Goal: Find specific page/section: Find specific page/section

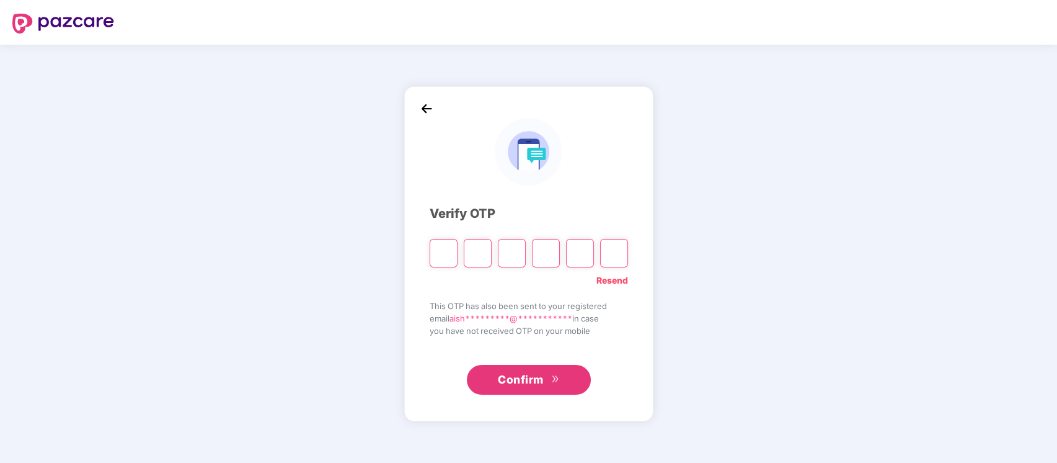
click at [617, 274] on link "Resend" at bounding box center [613, 280] width 32 height 14
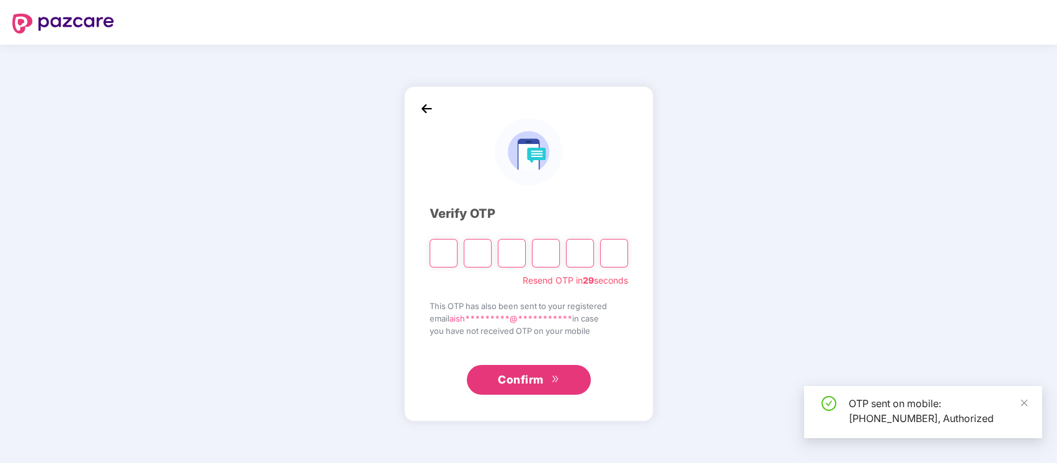
click at [437, 249] on input "Please enter verification code. Digit 1" at bounding box center [444, 253] width 28 height 29
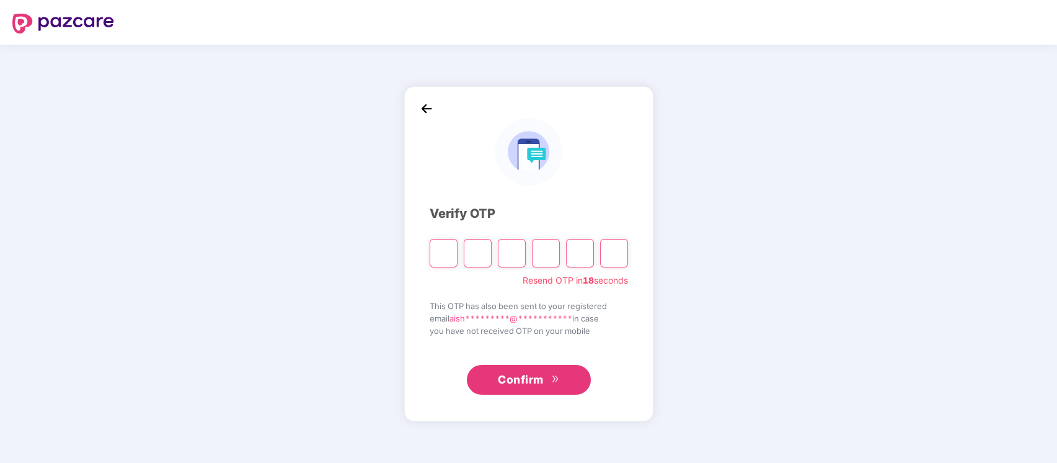
type input "*"
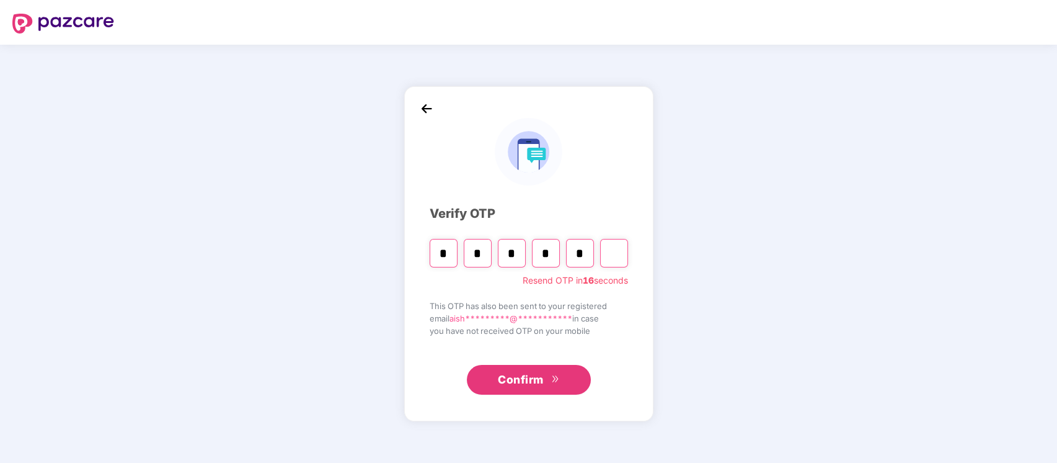
type input "*"
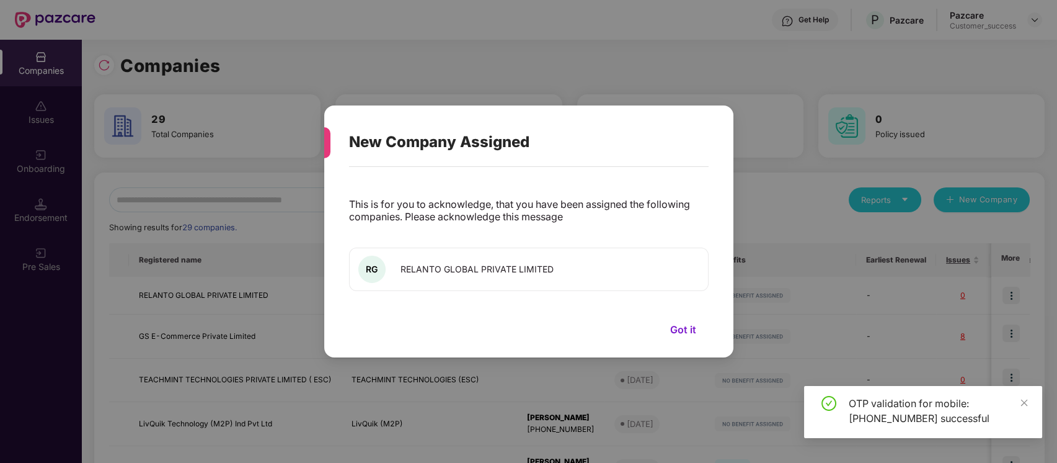
click at [485, 196] on div "This is for you to acknowledge, that you have been assigned the following compa…" at bounding box center [529, 256] width 360 height 166
click at [683, 330] on button "Got it" at bounding box center [683, 329] width 51 height 19
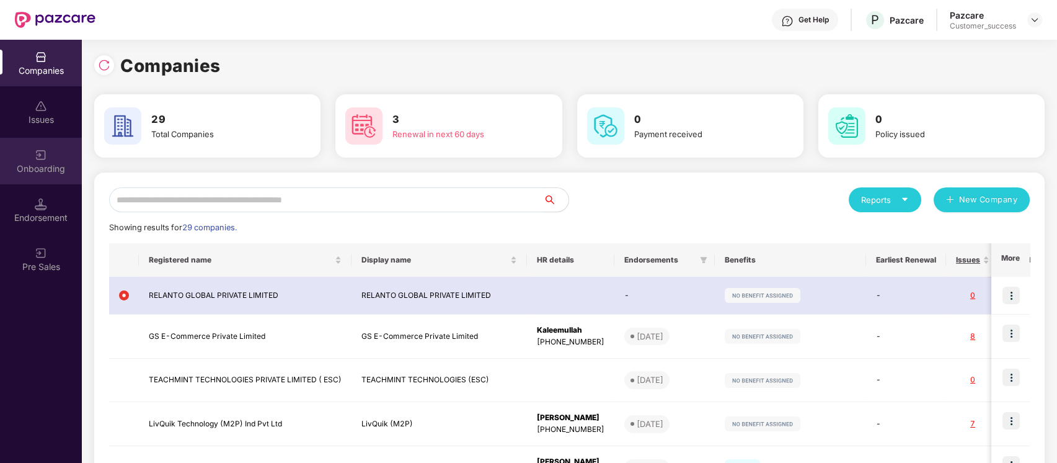
click at [32, 162] on div "Onboarding" at bounding box center [41, 168] width 82 height 12
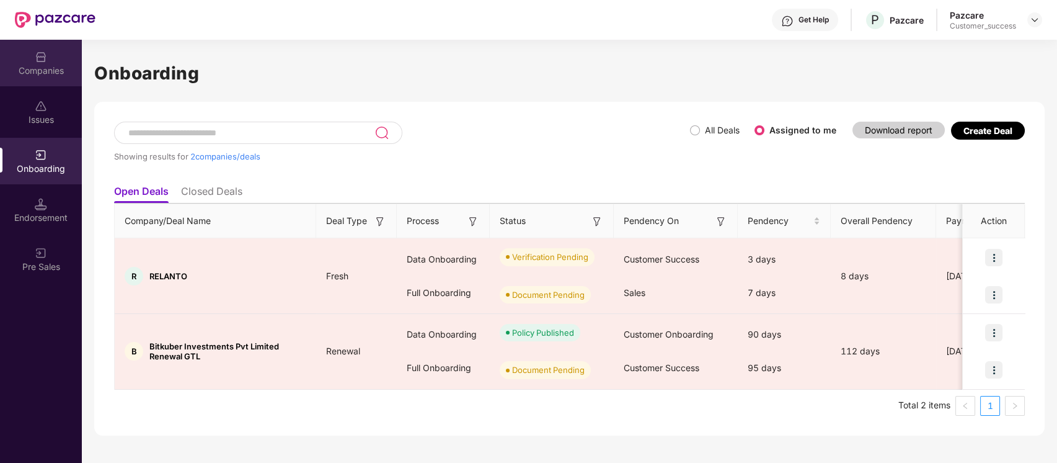
click at [37, 79] on div "Companies" at bounding box center [41, 63] width 82 height 47
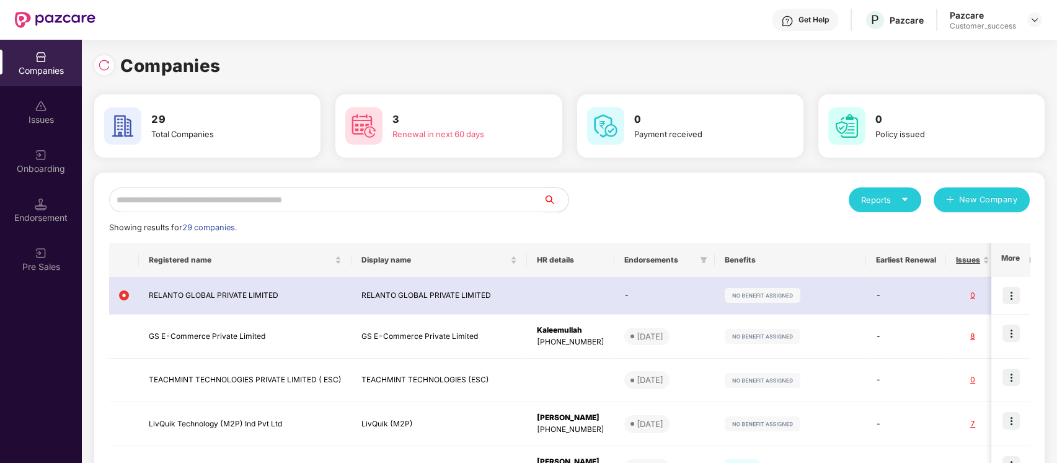
click at [251, 205] on input "text" at bounding box center [326, 199] width 435 height 25
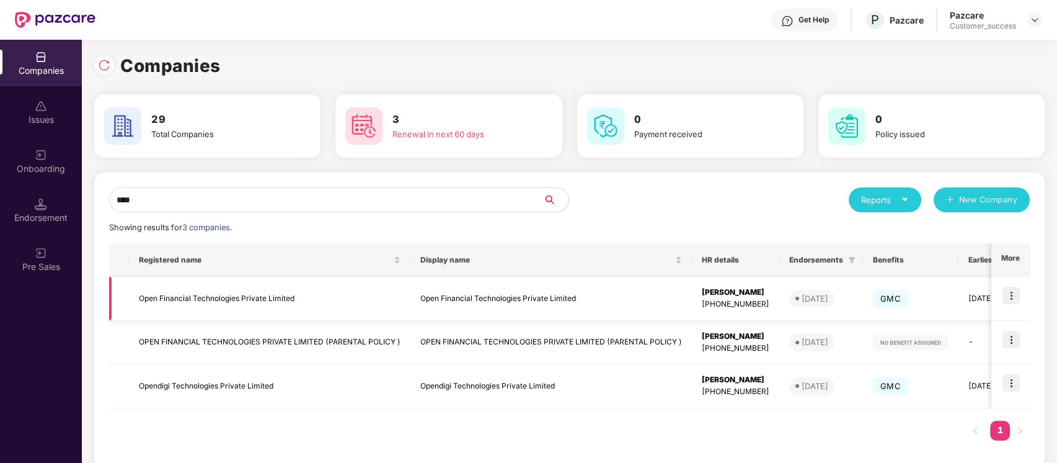
type input "****"
click at [304, 290] on td "Open Financial Technologies Private Limited" at bounding box center [270, 299] width 282 height 44
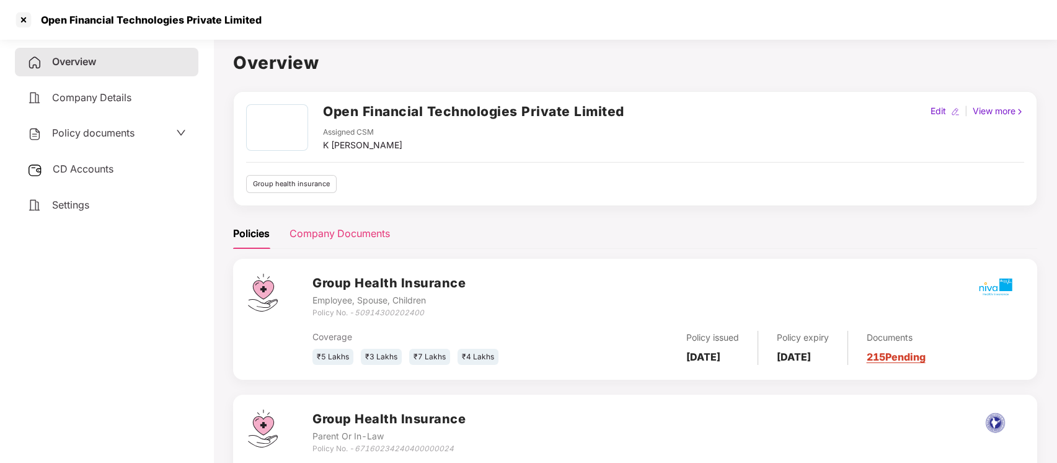
click at [344, 231] on div "Company Documents" at bounding box center [340, 234] width 100 height 16
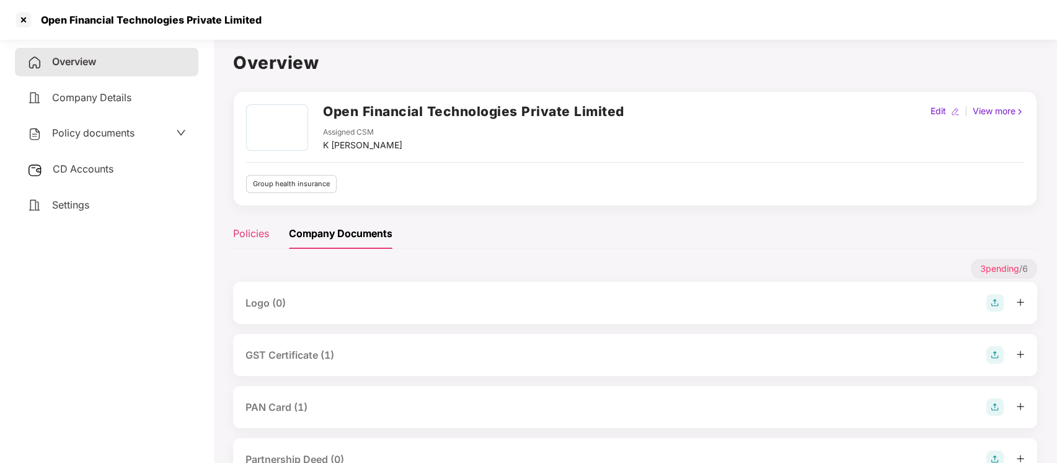
click at [267, 237] on div "Policies" at bounding box center [251, 234] width 36 height 16
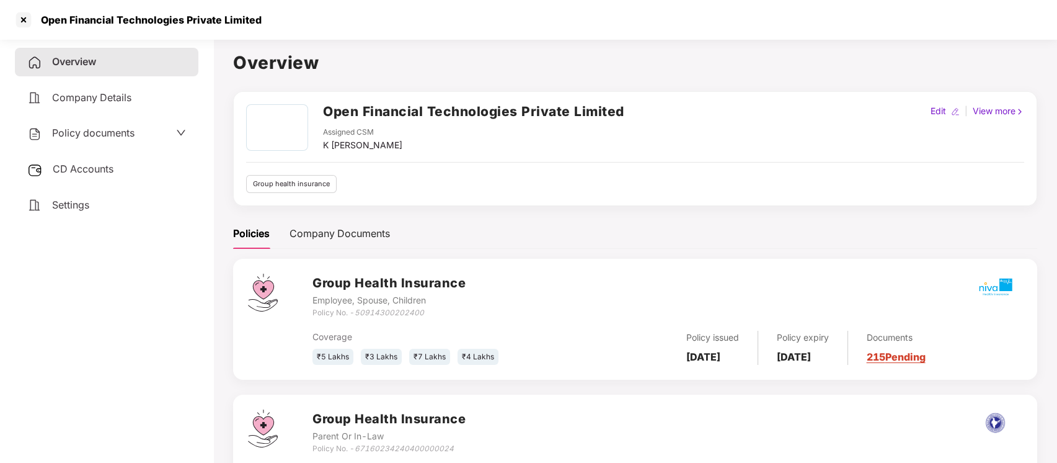
scroll to position [82, 0]
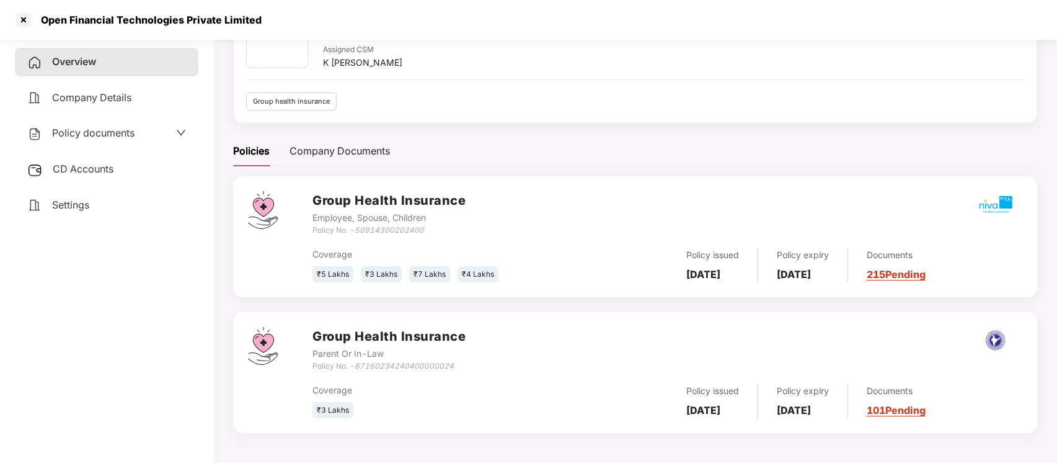
click at [434, 363] on icon "67160234240400000024" at bounding box center [404, 365] width 99 height 9
click at [109, 133] on span "Policy documents" at bounding box center [93, 132] width 82 height 12
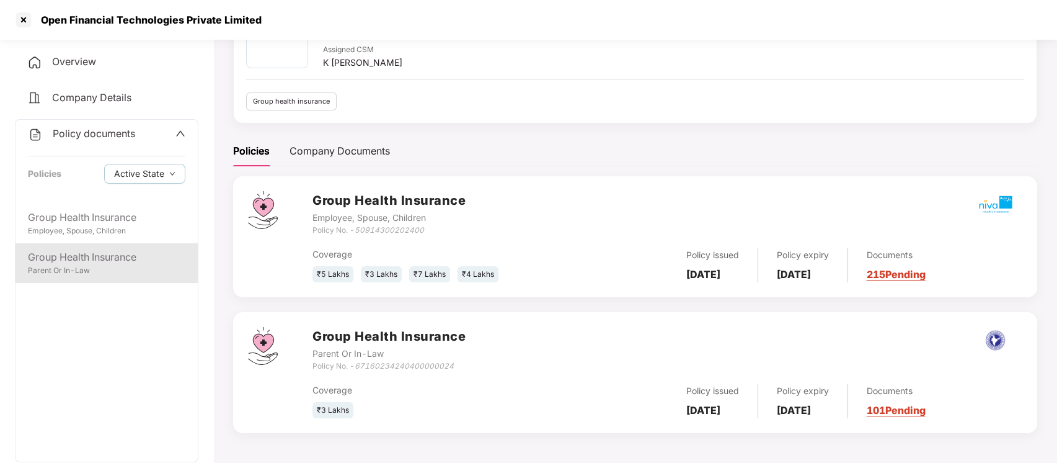
click at [91, 265] on div "Parent Or In-Law" at bounding box center [107, 271] width 158 height 12
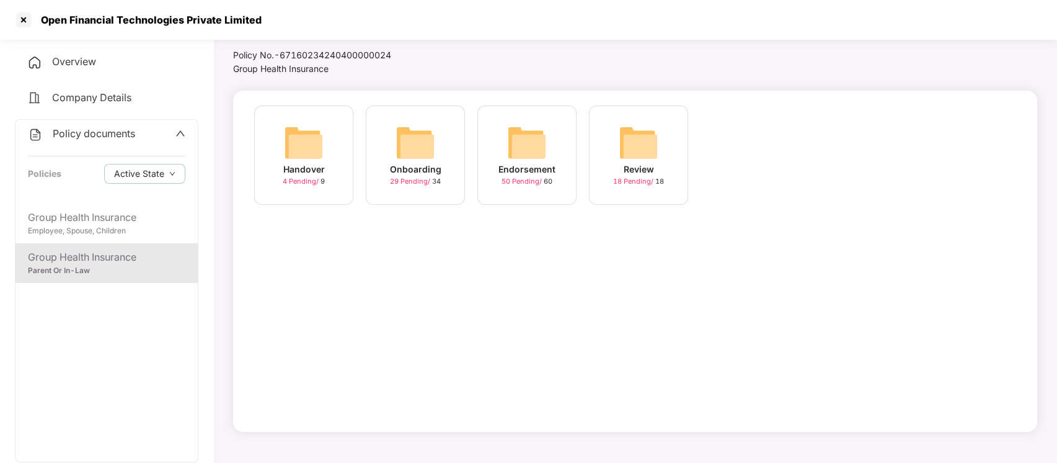
click at [412, 179] on span "29 Pending /" at bounding box center [411, 181] width 42 height 9
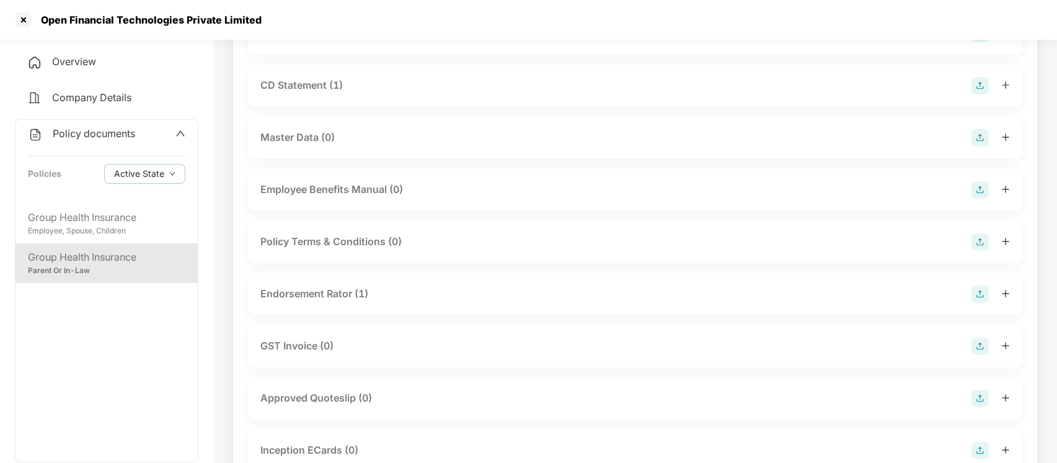
scroll to position [0, 0]
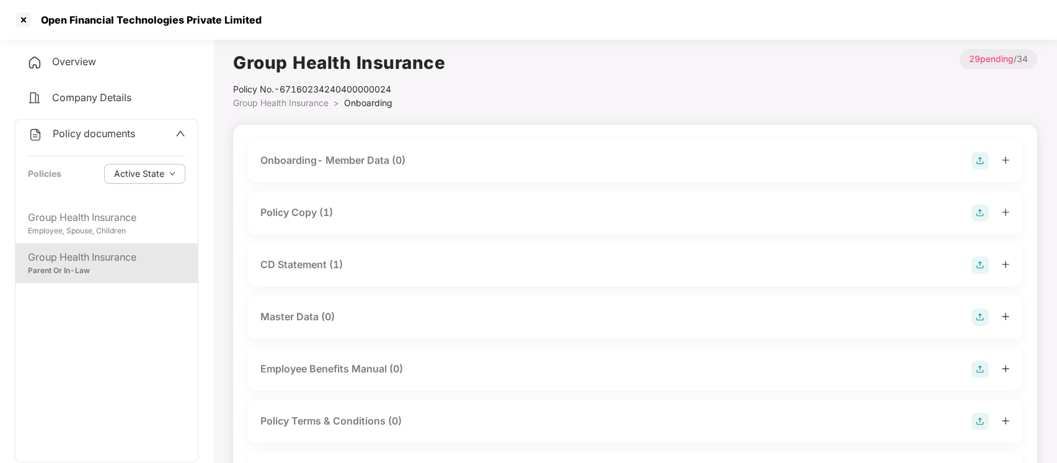
click at [287, 103] on span "Group Health Insurance" at bounding box center [280, 102] width 95 height 11
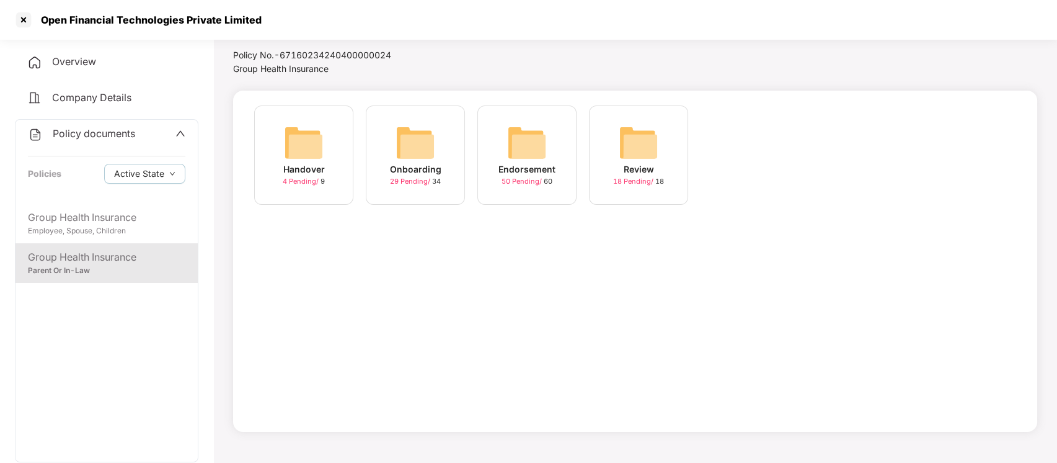
click at [283, 186] on div "4 Pending / 9" at bounding box center [304, 181] width 42 height 11
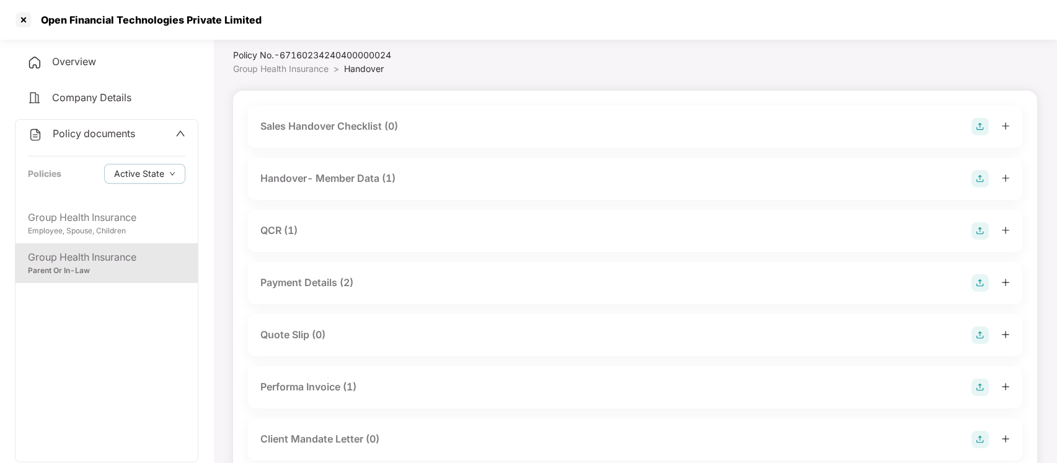
click at [308, 226] on div "QCR (1)" at bounding box center [635, 230] width 750 height 17
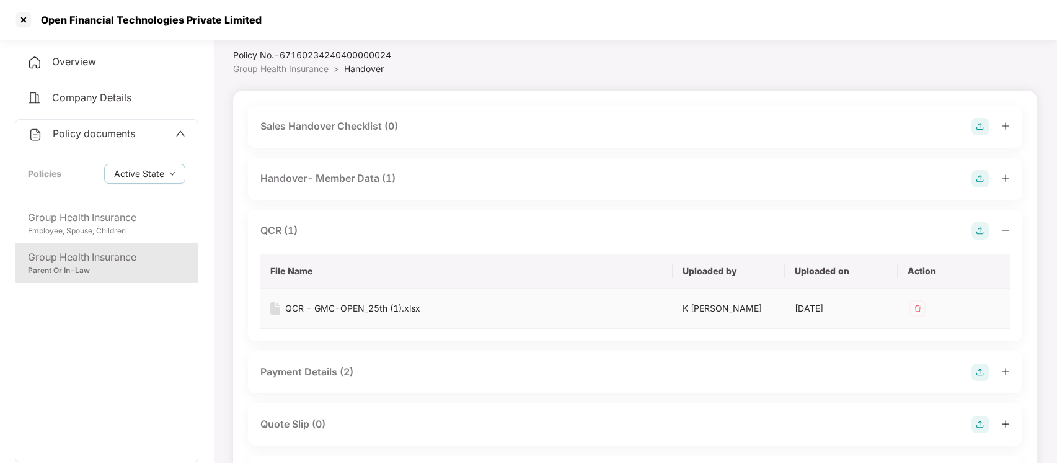
click at [360, 309] on div "QCR - GMC-OPEN_25th (1).xlsx" at bounding box center [352, 308] width 135 height 14
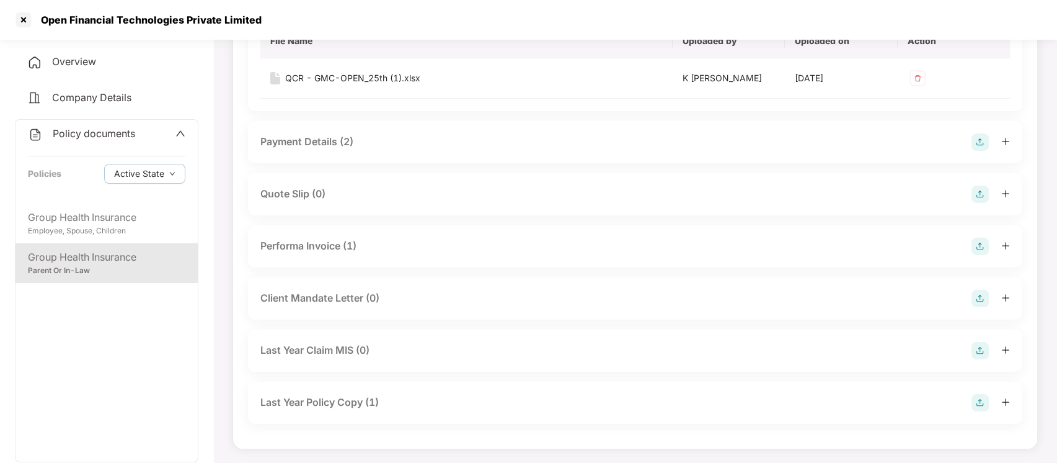
scroll to position [0, 0]
